Goal: Information Seeking & Learning: Learn about a topic

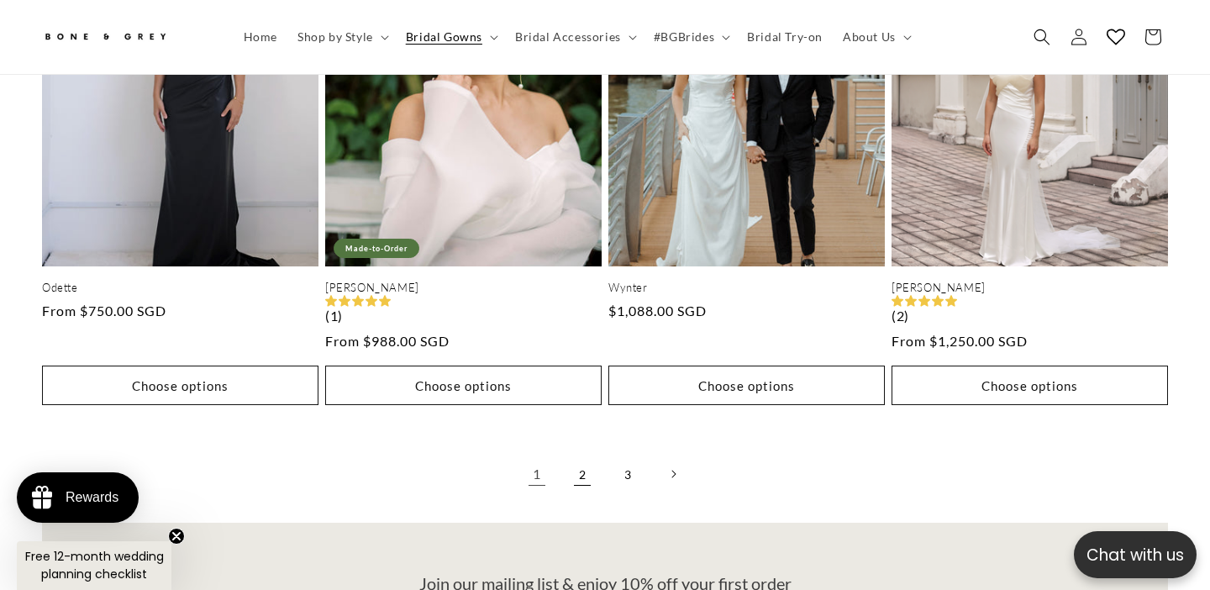
scroll to position [0, 408]
click at [576, 460] on link "2" at bounding box center [582, 473] width 37 height 37
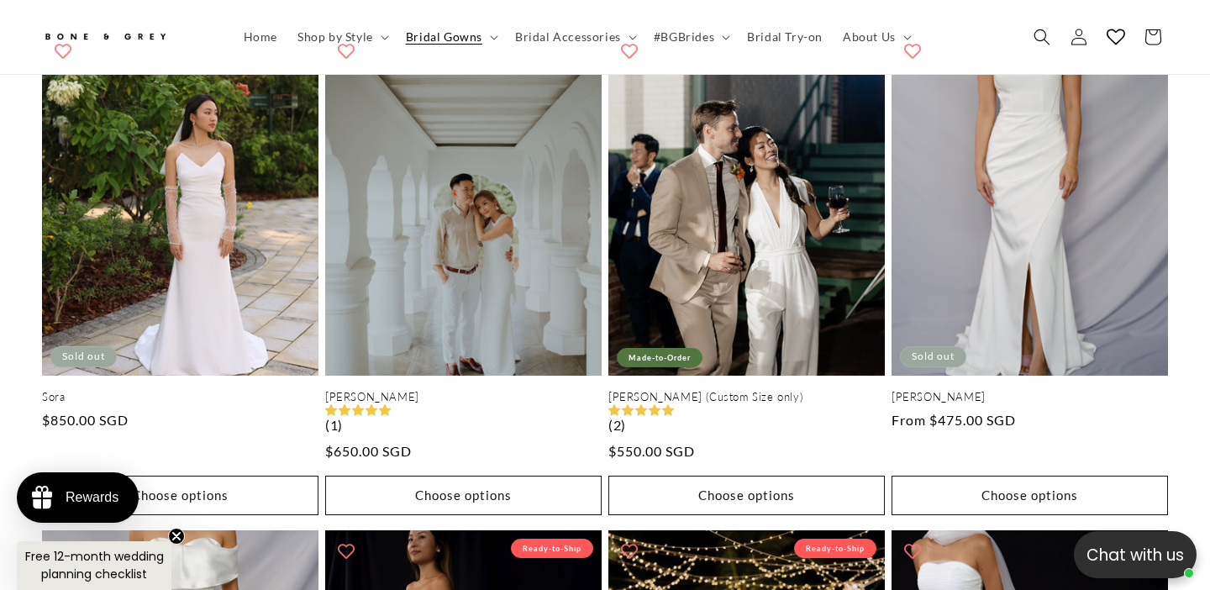
scroll to position [1559, 0]
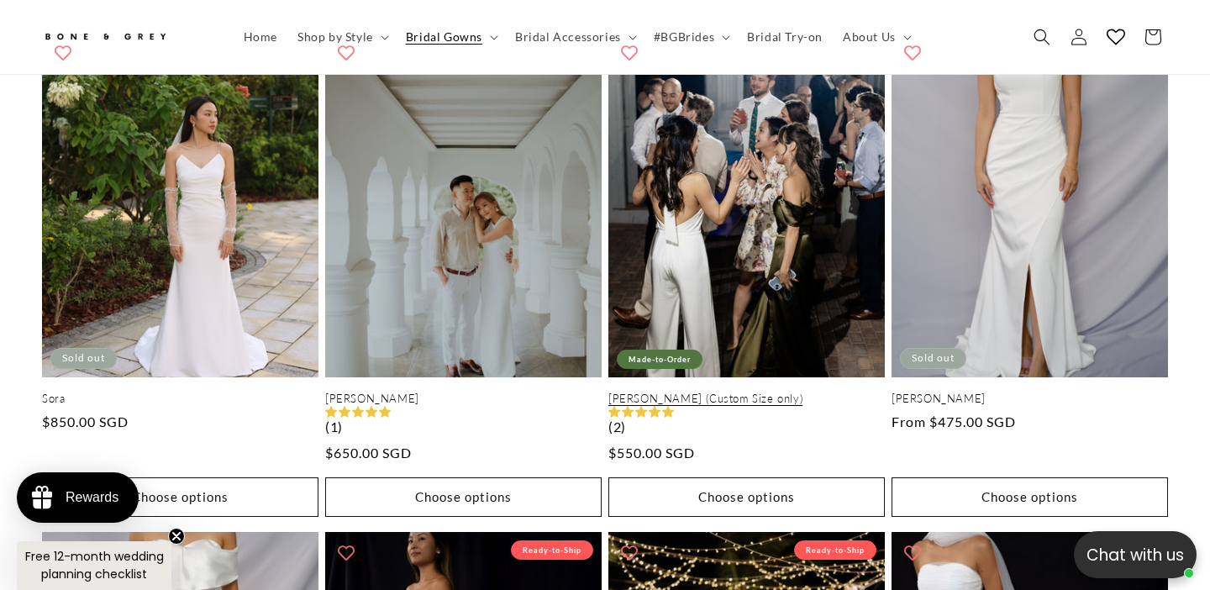
click at [755, 392] on link "Jennifer Jumpsuit (Custom Size only)" at bounding box center [746, 399] width 276 height 14
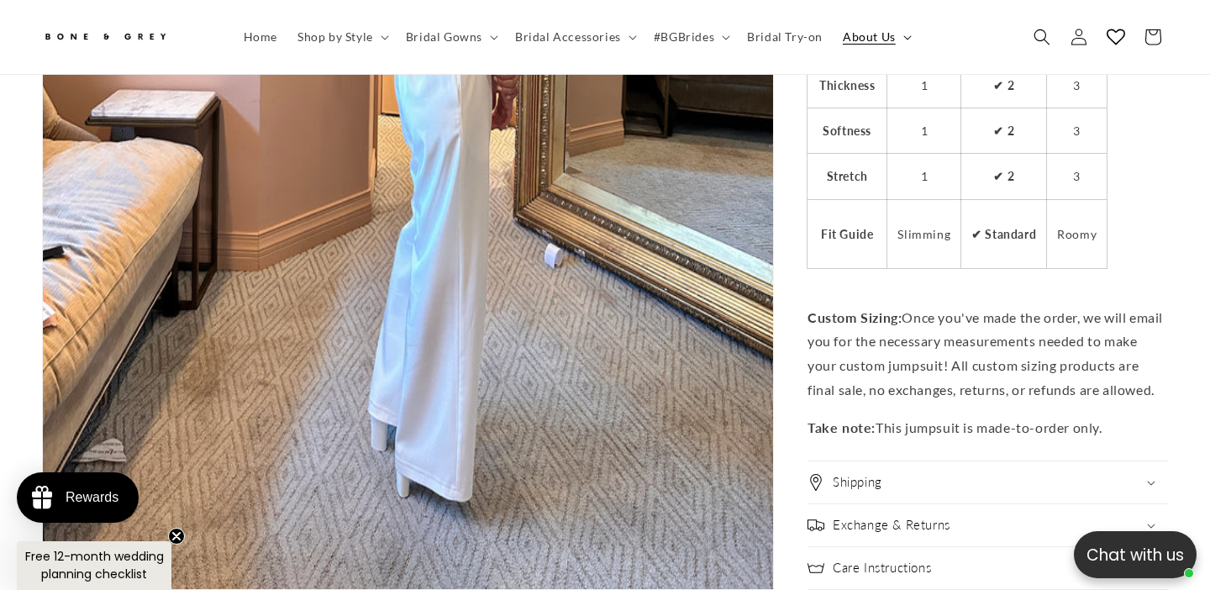
click at [851, 38] on span "About Us" at bounding box center [869, 36] width 53 height 15
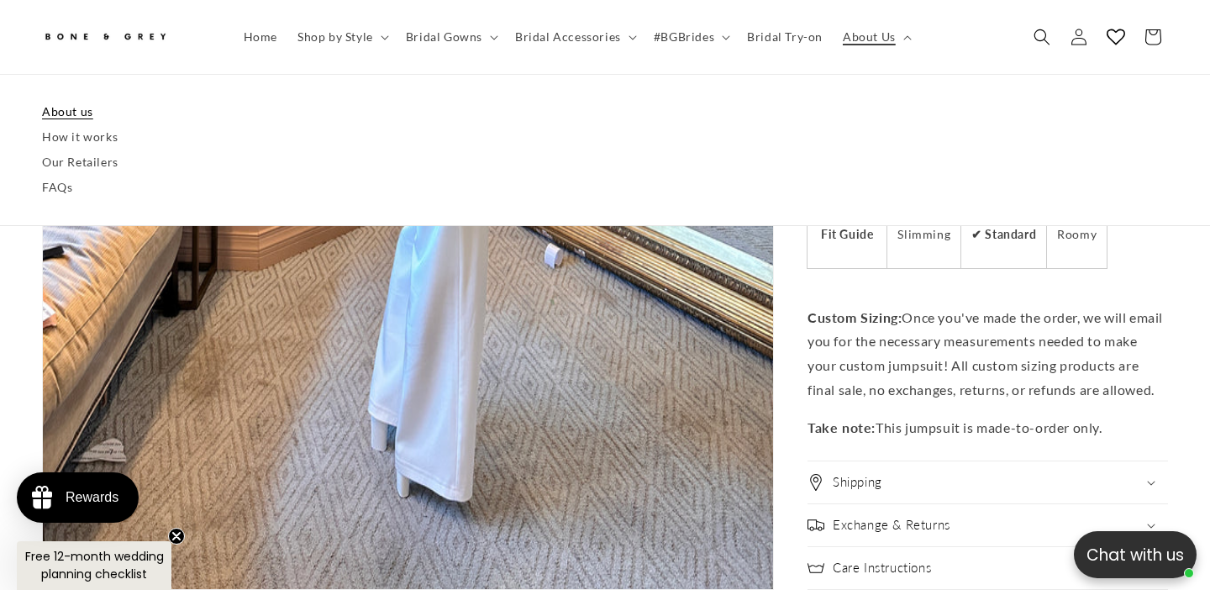
click at [76, 106] on link "About us" at bounding box center [605, 111] width 1126 height 25
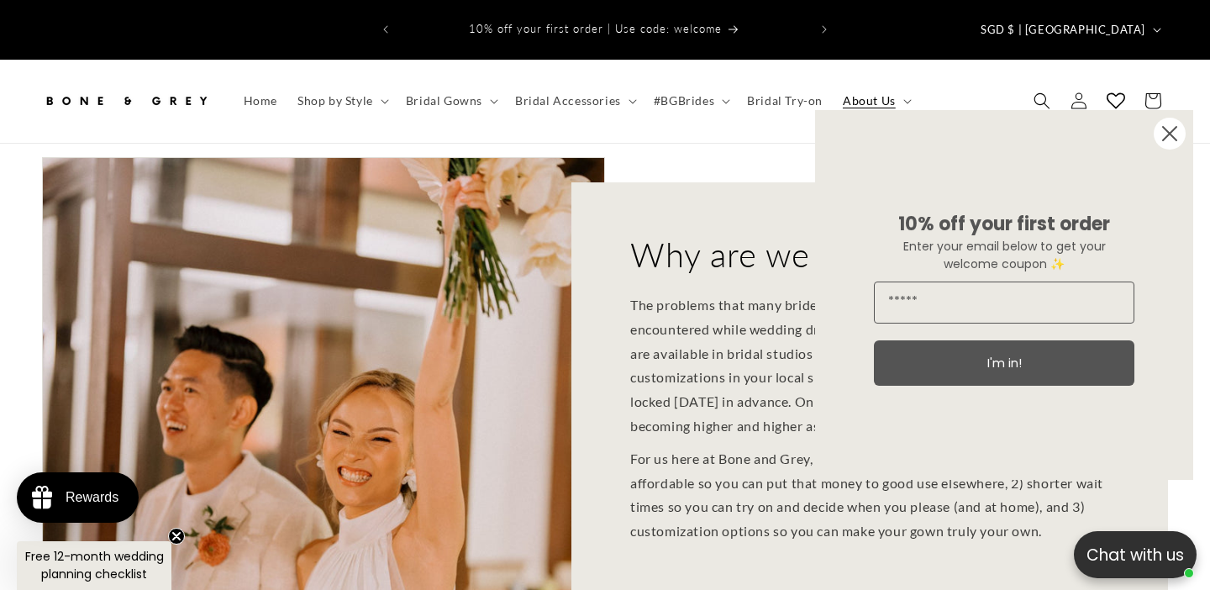
click at [1173, 136] on icon "Close dialog" at bounding box center [1169, 133] width 13 height 13
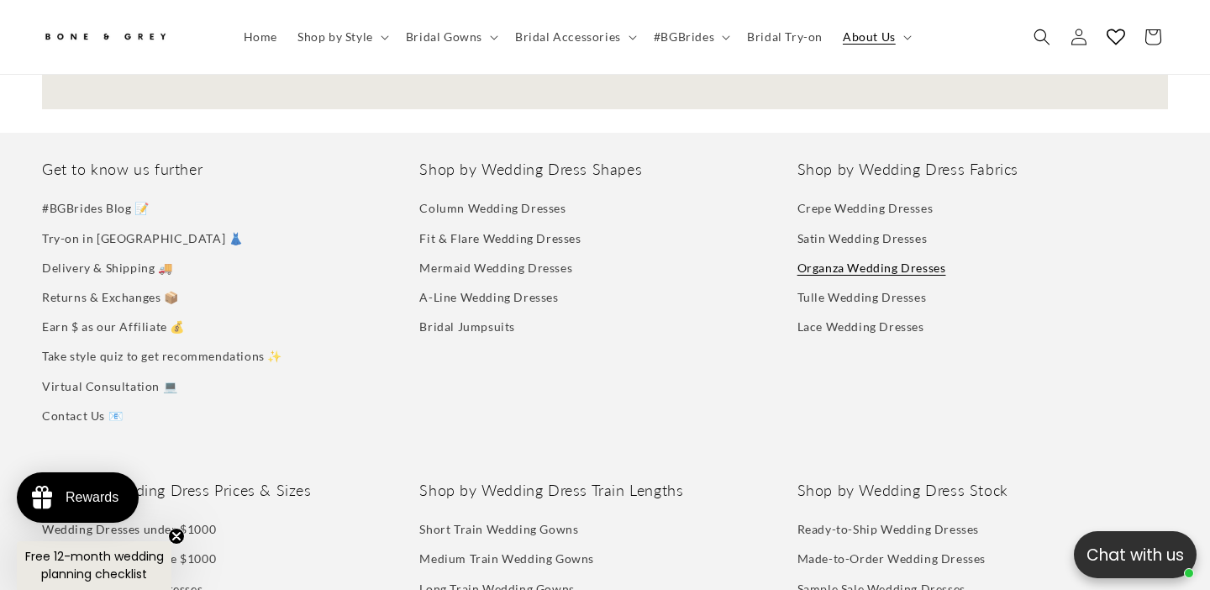
click at [809, 253] on link "Organza Wedding Dresses" at bounding box center [871, 267] width 149 height 29
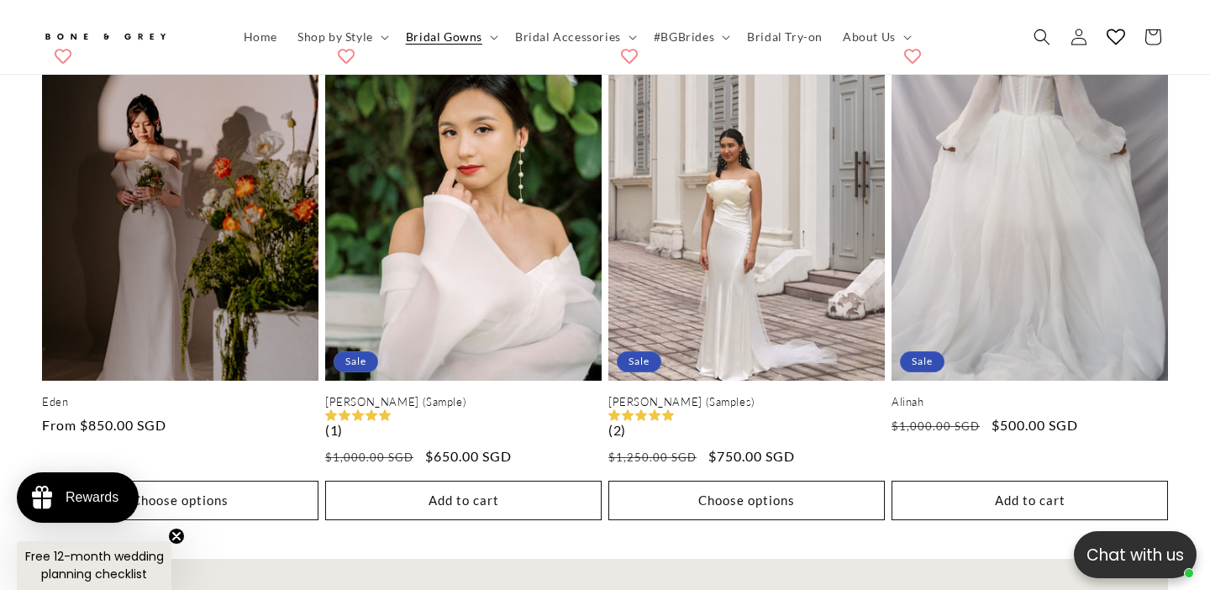
scroll to position [1453, 0]
